Goal: Obtain resource: Obtain resource

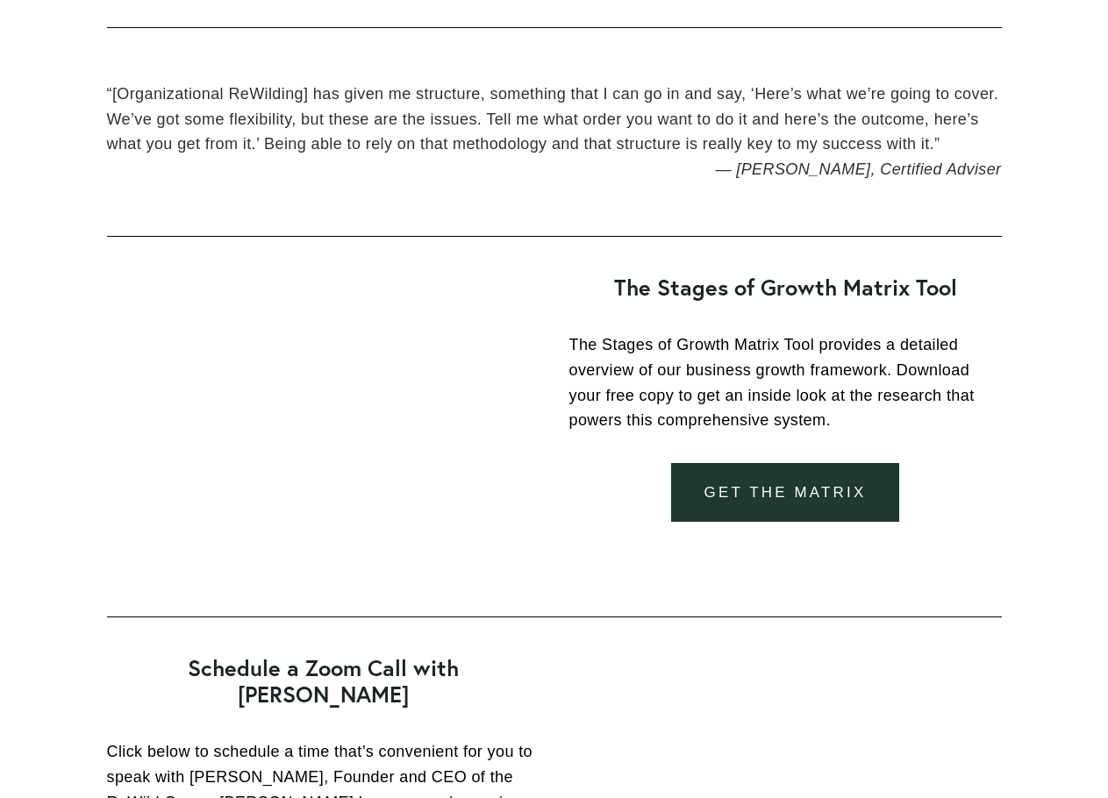
scroll to position [2868, 0]
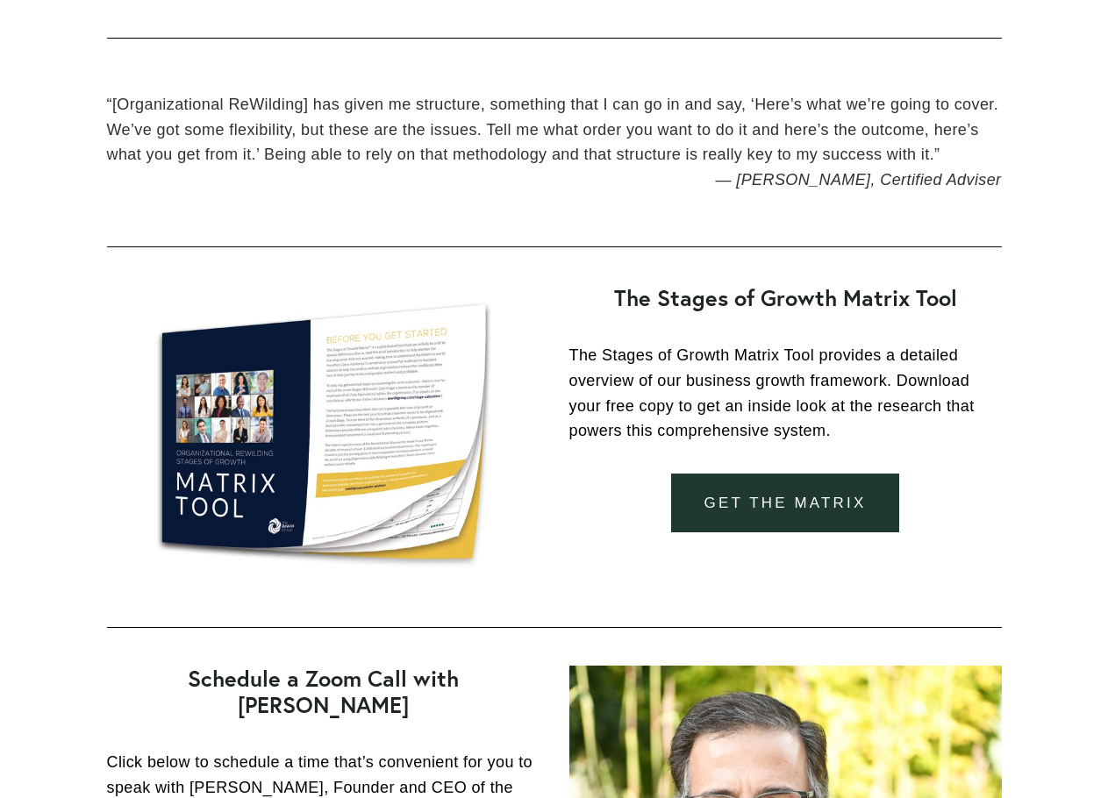
click at [760, 498] on link "get the matrix" at bounding box center [785, 503] width 228 height 59
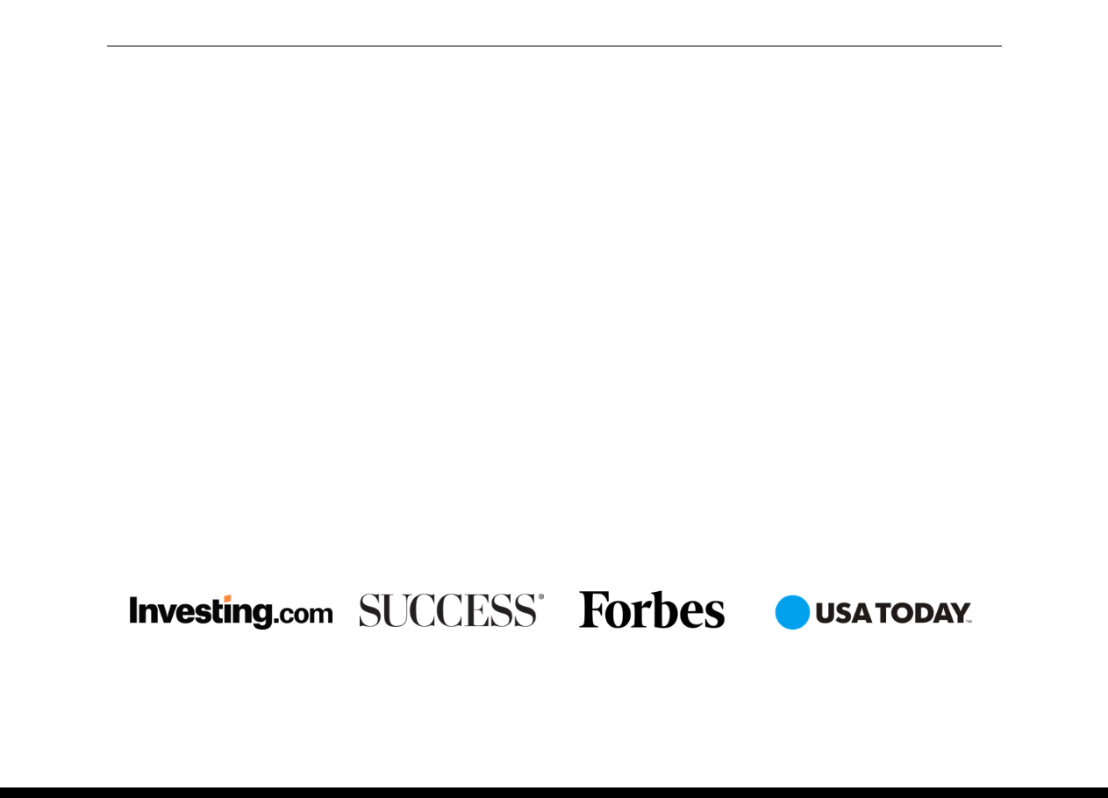
scroll to position [1043, 0]
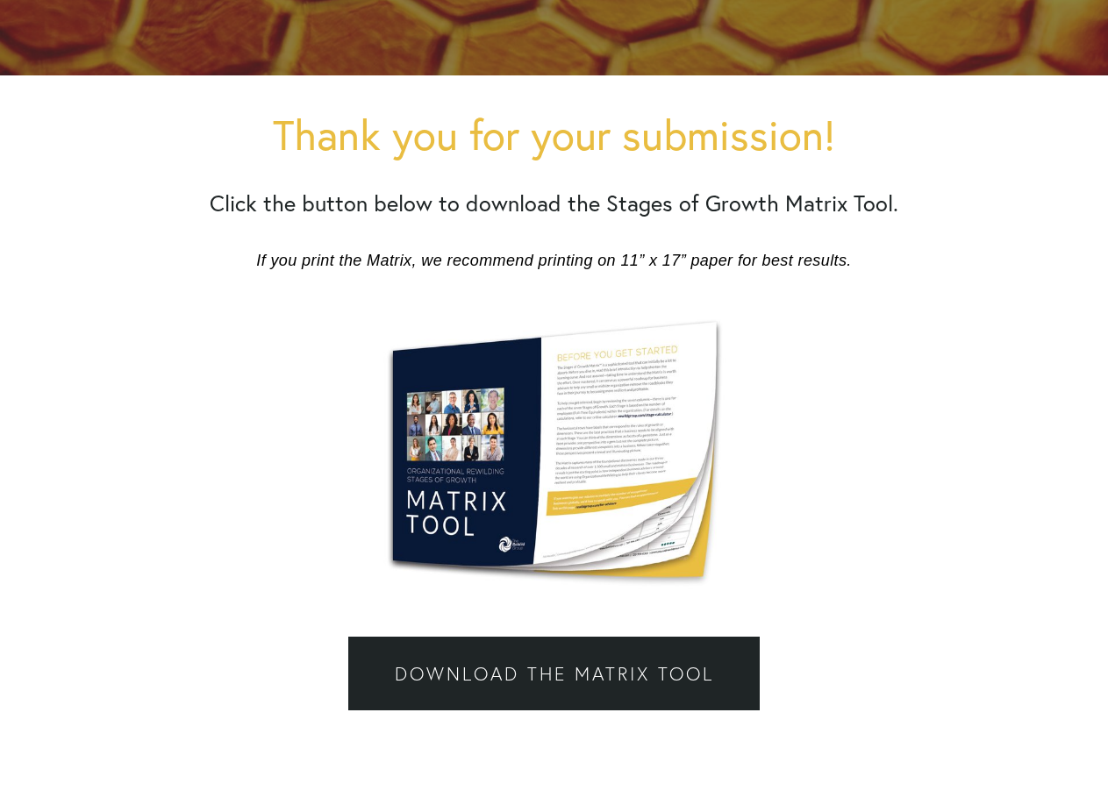
scroll to position [469, 0]
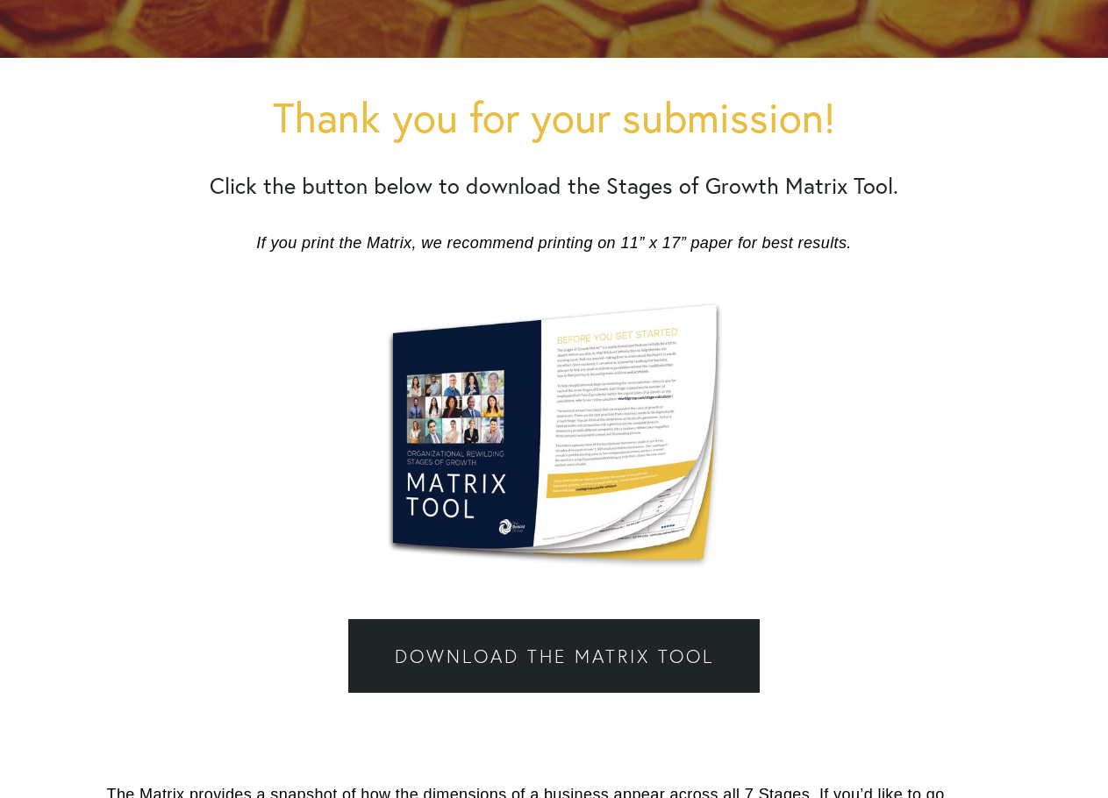
click at [553, 658] on link "Download the Matrix Tool" at bounding box center [553, 656] width 410 height 74
